Goal: Complete application form

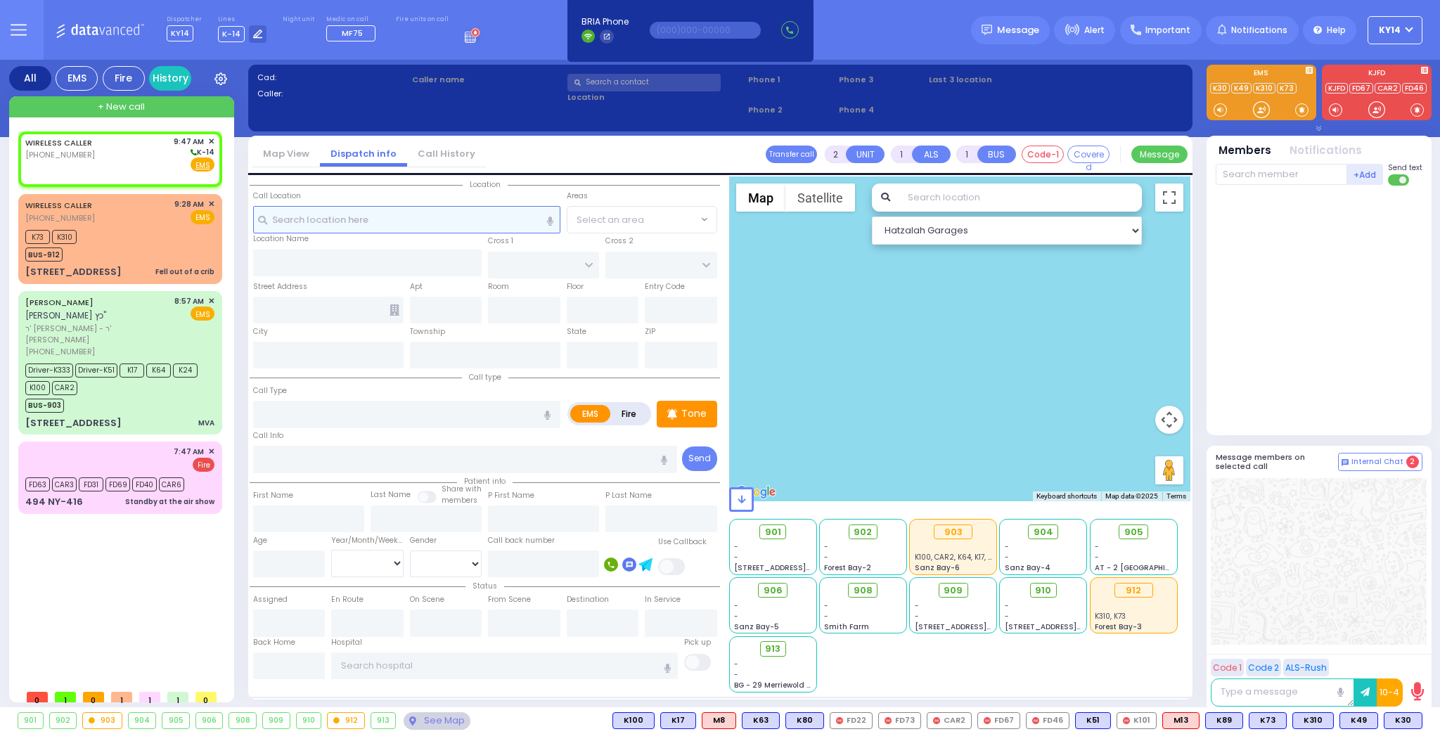
select select
radio input "true"
select select
type input "09:47"
select select "Hatzalah Garages"
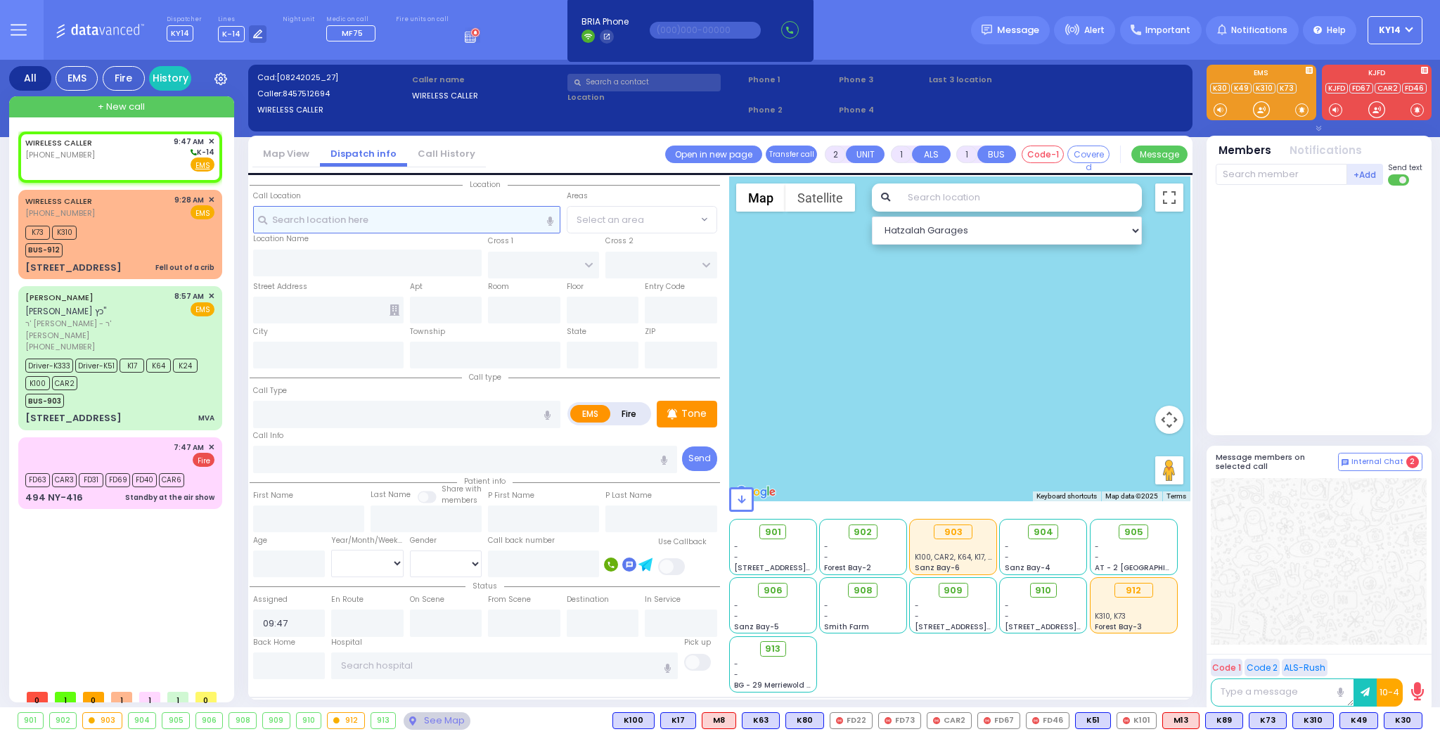
select select
radio input "true"
select select
select select "Hatzalah Garages"
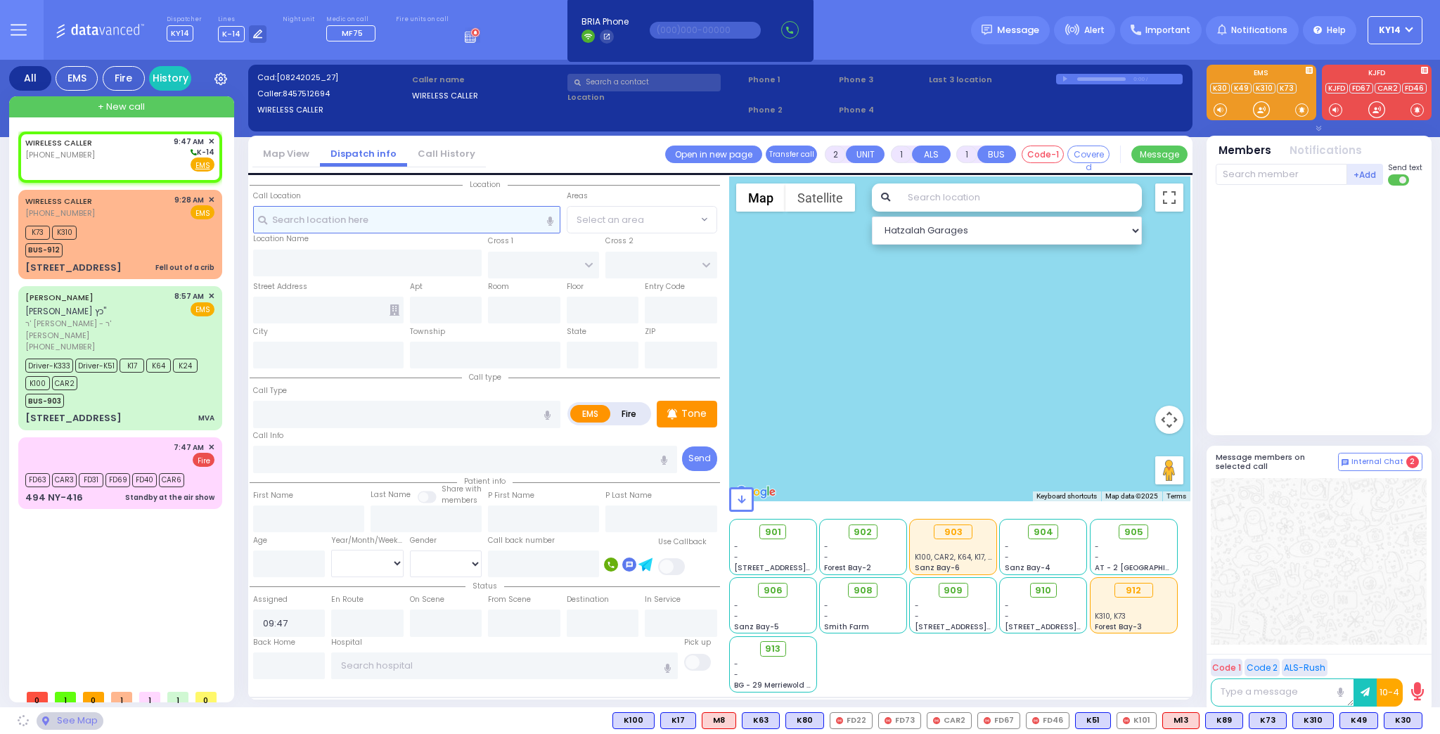
select select
radio input "true"
select select
select select "Hatzalah Garages"
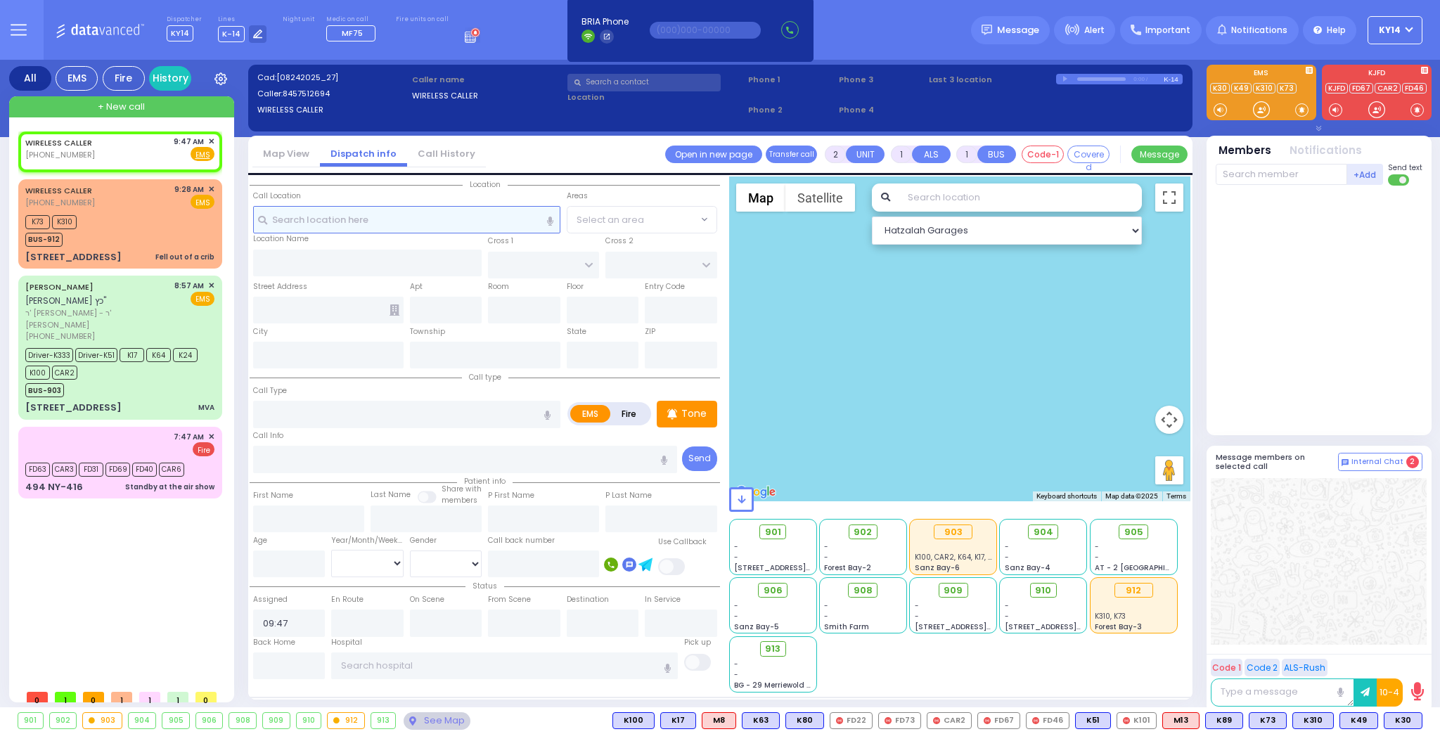
select select
radio input "true"
select select
select select "Hatzalah Garages"
